Goal: Information Seeking & Learning: Learn about a topic

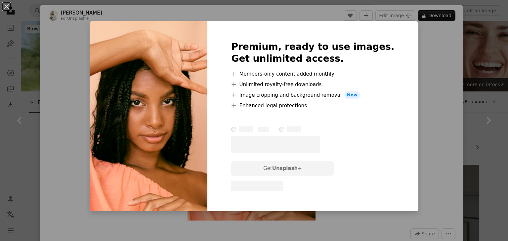
scroll to position [694, 0]
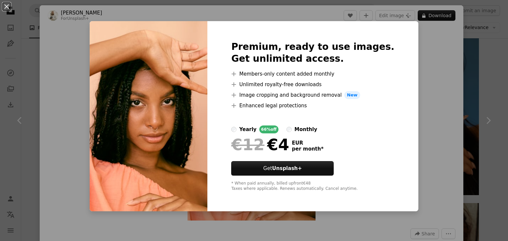
click at [298, 128] on label "monthly" at bounding box center [301, 130] width 31 height 8
click at [251, 129] on div "yearly" at bounding box center [247, 130] width 17 height 8
click at [440, 123] on div "An X shape Premium, ready to use images. Get unlimited access. A plus sign Memb…" at bounding box center [254, 120] width 508 height 241
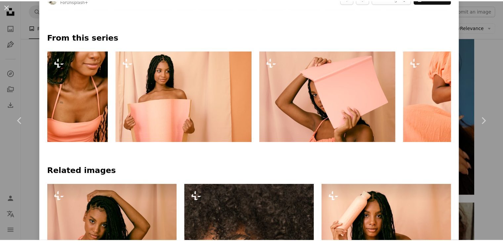
scroll to position [364, 0]
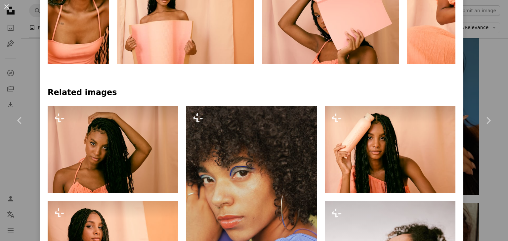
click at [3, 9] on button "An X shape" at bounding box center [7, 7] width 8 height 8
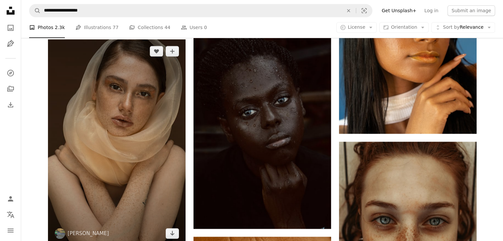
scroll to position [860, 0]
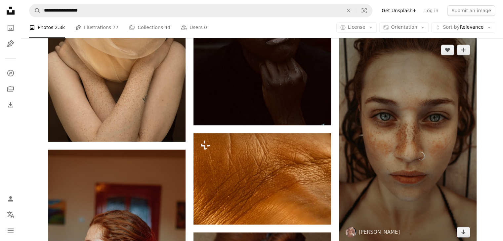
click at [406, 154] on img at bounding box center [408, 141] width 138 height 206
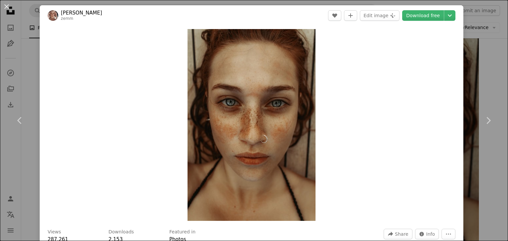
click at [497, 64] on div "An X shape Chevron left Chevron right [PERSON_NAME] zemm A heart A plus sign Ed…" at bounding box center [254, 120] width 508 height 241
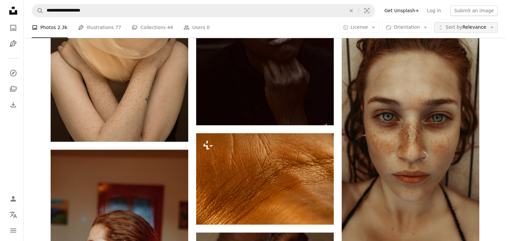
scroll to position [860, 0]
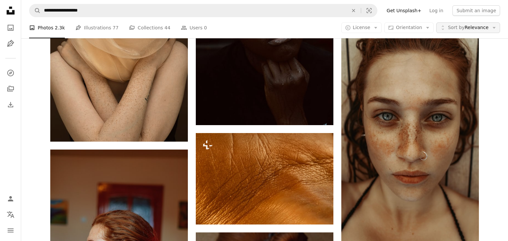
click at [473, 26] on span "Sort by Relevance" at bounding box center [468, 27] width 41 height 7
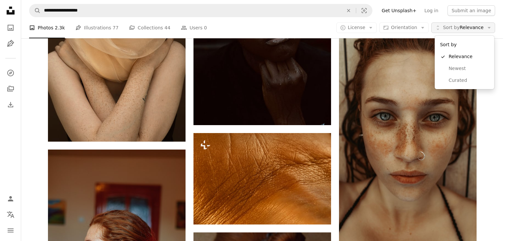
click at [474, 25] on span "Sort by Relevance" at bounding box center [463, 27] width 41 height 7
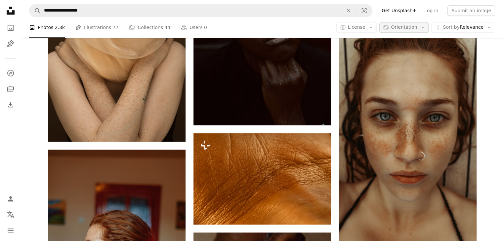
click at [403, 29] on span "Orientation" at bounding box center [404, 27] width 26 height 5
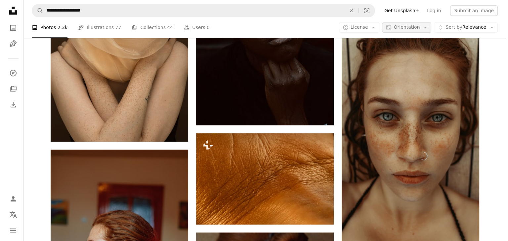
scroll to position [0, 0]
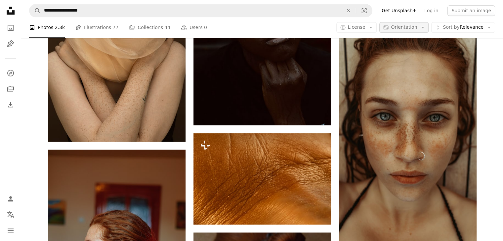
click at [412, 27] on span "Orientation" at bounding box center [404, 27] width 26 height 5
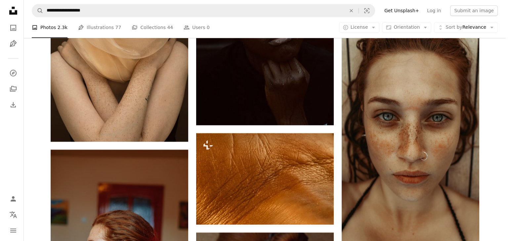
scroll to position [628, 0]
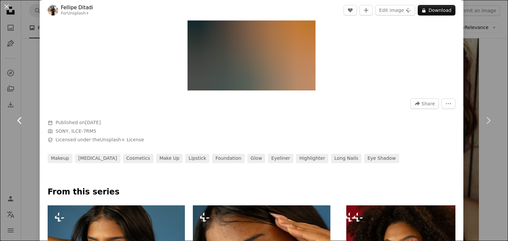
scroll to position [33, 0]
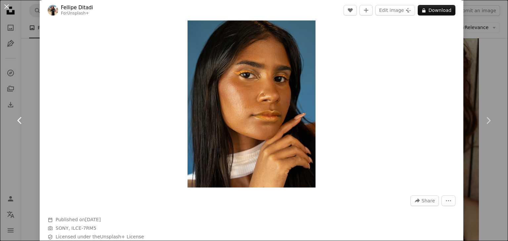
click at [37, 94] on link "Chevron left" at bounding box center [20, 120] width 40 height 63
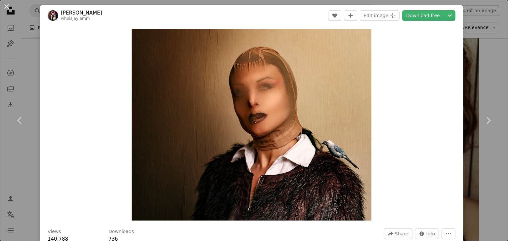
click at [4, 85] on div "An X shape Chevron left Chevron right [PERSON_NAME] whoisjaylamm A heart A plus…" at bounding box center [254, 120] width 508 height 241
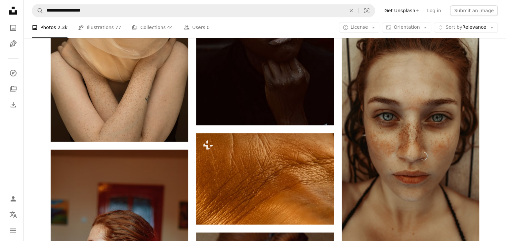
scroll to position [529, 0]
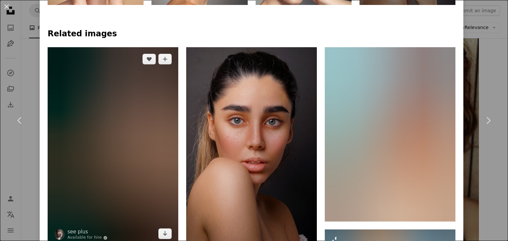
scroll to position [397, 0]
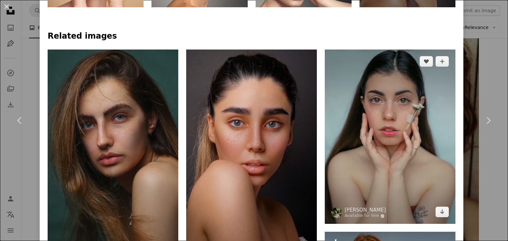
click at [336, 128] on img at bounding box center [390, 137] width 131 height 175
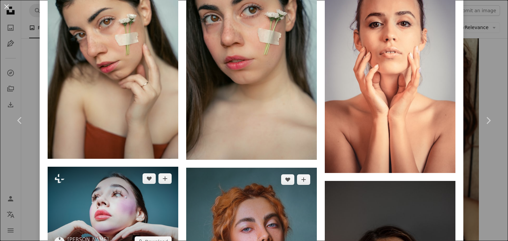
scroll to position [596, 0]
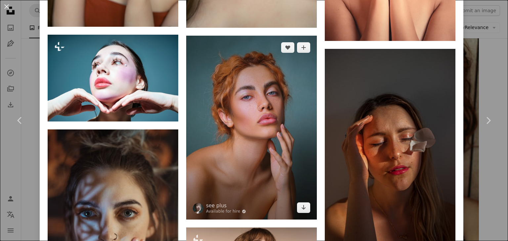
click at [198, 96] on img at bounding box center [251, 128] width 131 height 184
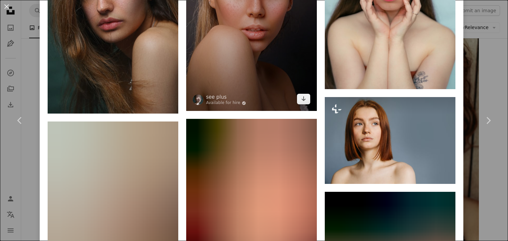
scroll to position [529, 0]
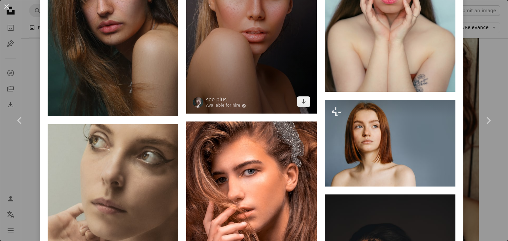
click at [274, 92] on img at bounding box center [251, 15] width 131 height 196
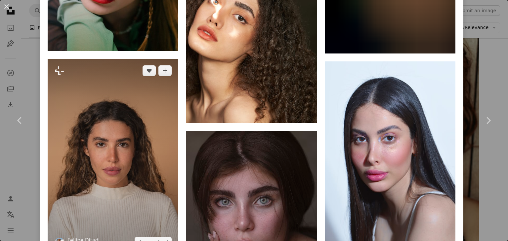
scroll to position [1323, 0]
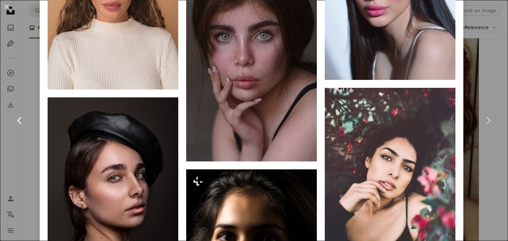
click at [10, 92] on link "Chevron left" at bounding box center [20, 120] width 40 height 63
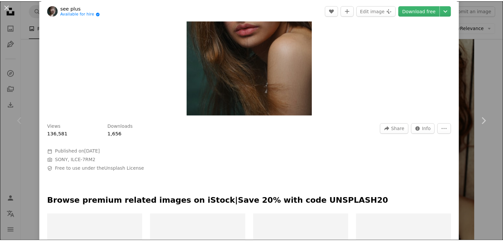
scroll to position [265, 0]
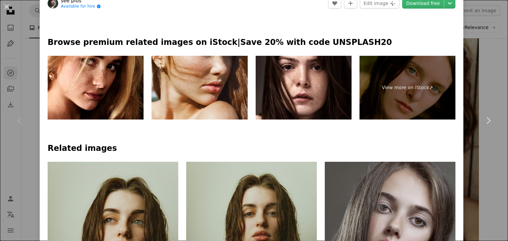
drag, startPoint x: 9, startPoint y: 76, endPoint x: 5, endPoint y: 75, distance: 4.4
click at [2, 75] on div "An X shape Chevron left Chevron right see plus Available for hire A checkmark i…" at bounding box center [254, 120] width 508 height 241
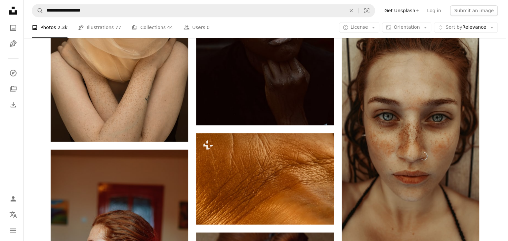
scroll to position [661, 0]
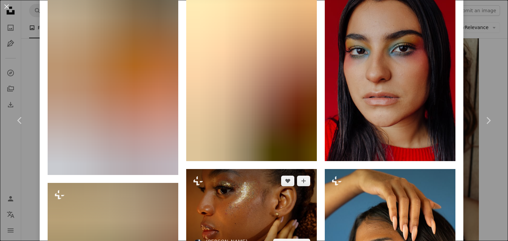
scroll to position [860, 0]
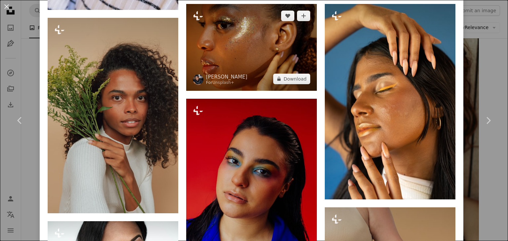
click at [253, 62] on img at bounding box center [251, 47] width 131 height 87
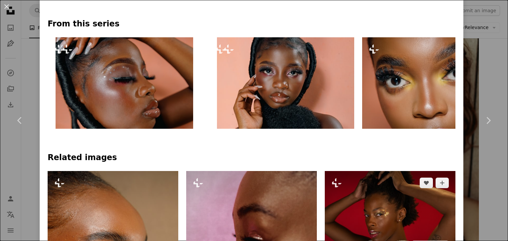
scroll to position [430, 0]
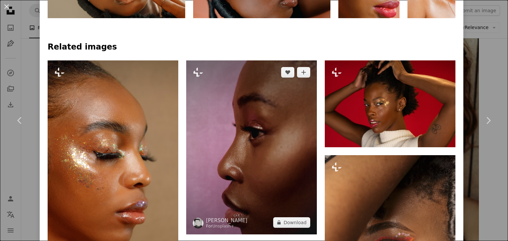
click at [249, 114] on img at bounding box center [251, 148] width 131 height 174
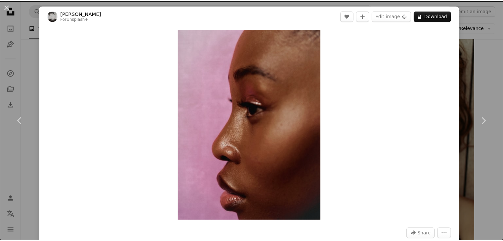
scroll to position [132, 0]
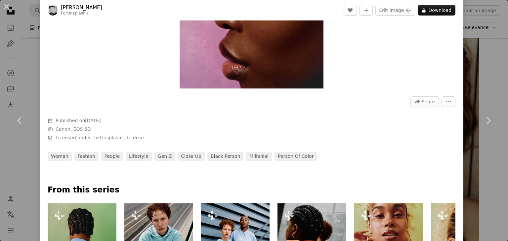
click at [0, 49] on div "An X shape Chevron left Chevron right Edu [PERSON_NAME] For Unsplash+ A heart A…" at bounding box center [254, 120] width 508 height 241
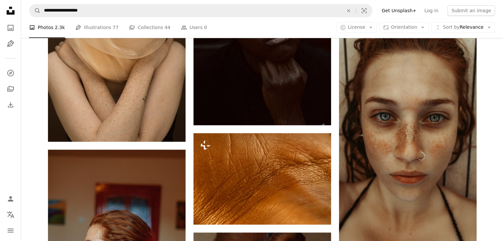
scroll to position [1521, 0]
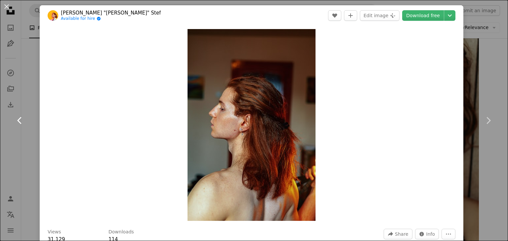
click at [28, 90] on link "Chevron left" at bounding box center [20, 120] width 40 height 63
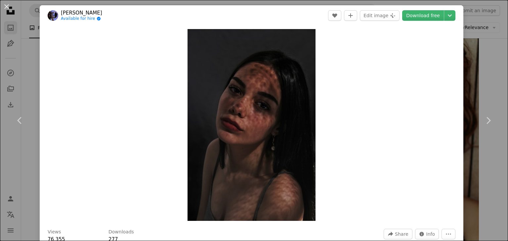
drag, startPoint x: 2, startPoint y: 53, endPoint x: 10, endPoint y: 27, distance: 27.0
click at [6, 36] on div "An X shape Chevron left Chevron right [PERSON_NAME] Available for hire A checkm…" at bounding box center [254, 120] width 508 height 241
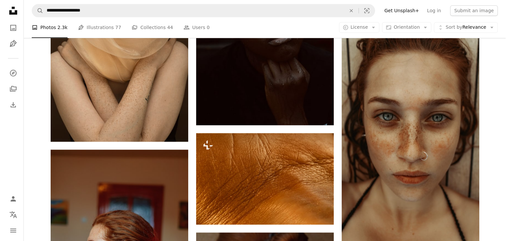
scroll to position [2778, 0]
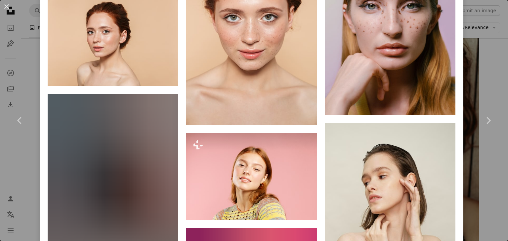
scroll to position [1587, 0]
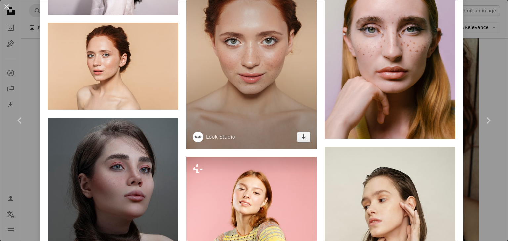
click at [243, 80] on img at bounding box center [251, 51] width 131 height 196
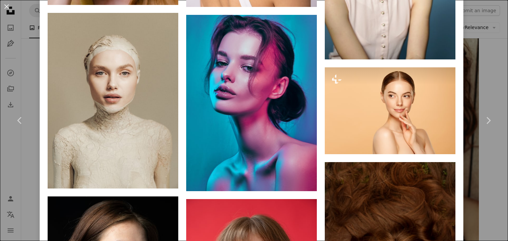
scroll to position [1885, 0]
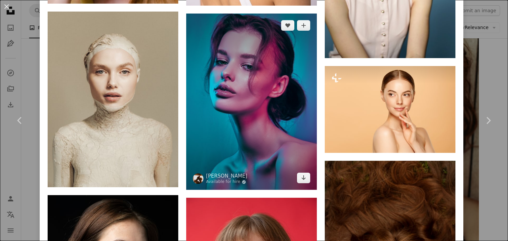
click at [255, 111] on img at bounding box center [251, 102] width 131 height 177
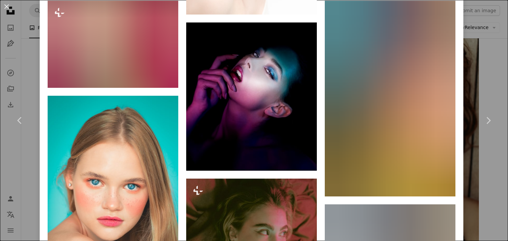
scroll to position [529, 0]
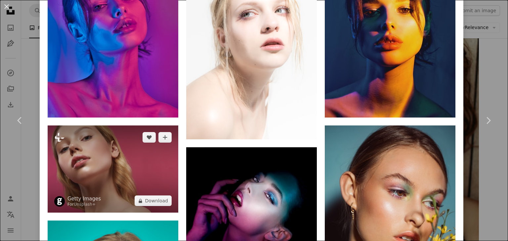
click at [121, 132] on img at bounding box center [113, 169] width 131 height 87
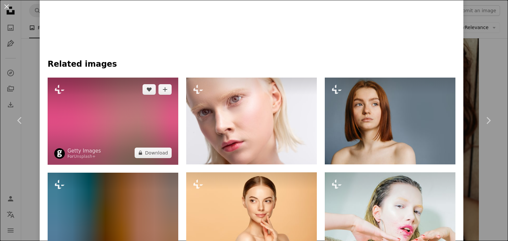
scroll to position [397, 0]
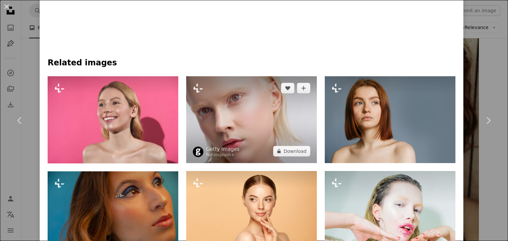
click at [236, 114] on img at bounding box center [251, 119] width 131 height 87
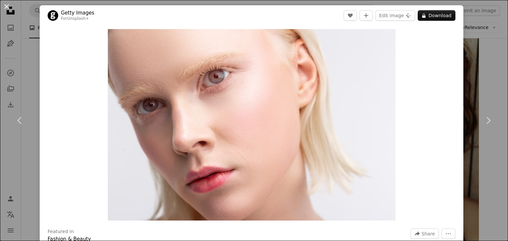
click at [8, 3] on button "An X shape" at bounding box center [7, 7] width 8 height 8
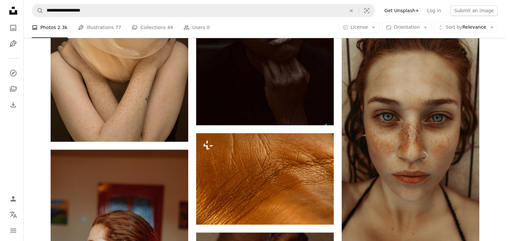
scroll to position [3241, 0]
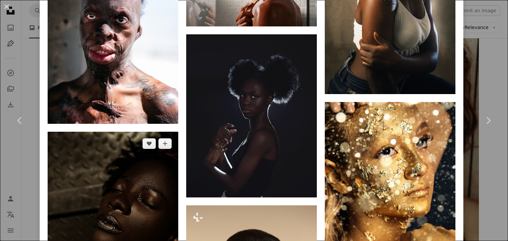
scroll to position [2414, 0]
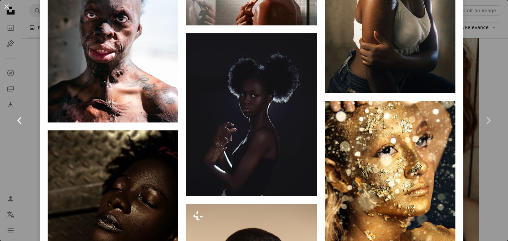
click at [0, 119] on link "Chevron left" at bounding box center [20, 120] width 40 height 63
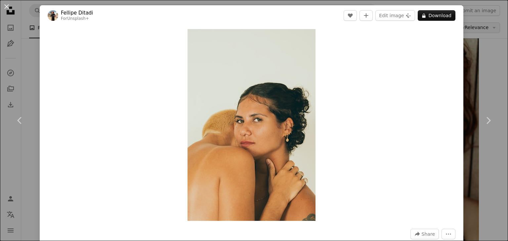
click at [493, 29] on div "An X shape Chevron left Chevron right [PERSON_NAME] For Unsplash+ A heart A plu…" at bounding box center [254, 120] width 508 height 241
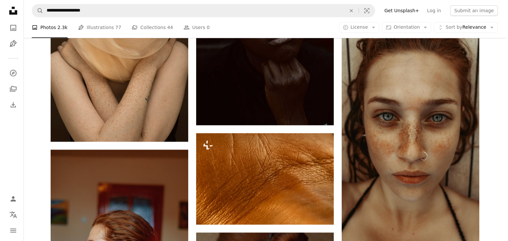
scroll to position [6250, 0]
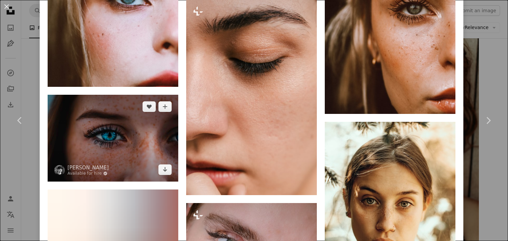
scroll to position [959, 0]
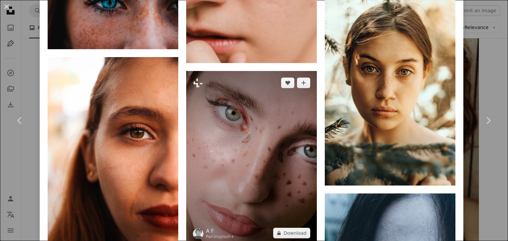
click at [247, 168] on img at bounding box center [251, 158] width 131 height 174
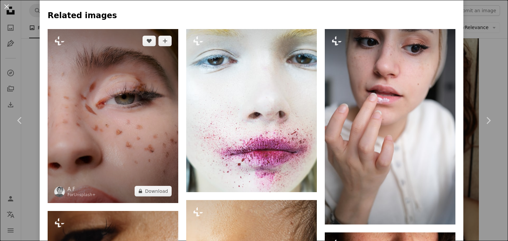
scroll to position [430, 0]
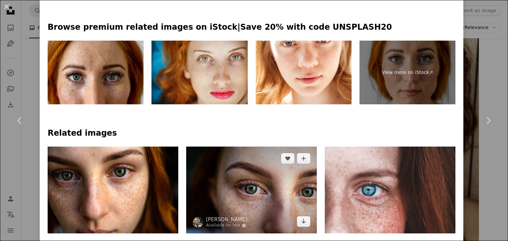
scroll to position [397, 0]
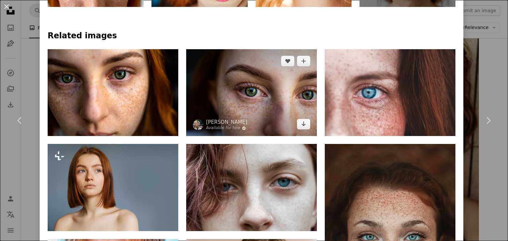
click at [252, 89] on img at bounding box center [251, 92] width 131 height 87
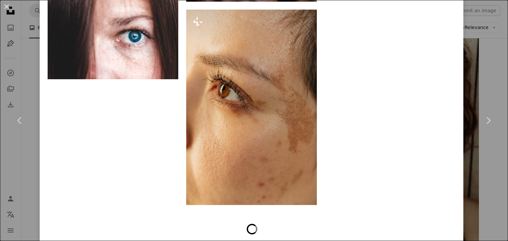
scroll to position [1184, 0]
